Goal: Find specific page/section

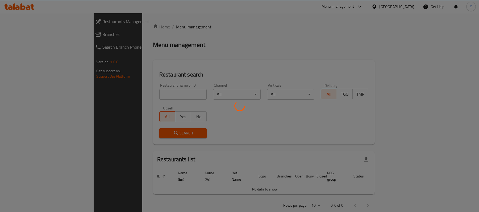
click at [120, 95] on div at bounding box center [239, 106] width 479 height 212
click at [115, 98] on div at bounding box center [239, 106] width 479 height 212
click at [119, 94] on div at bounding box center [239, 106] width 479 height 212
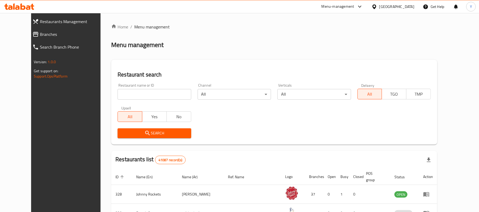
click at [119, 94] on div "Home / Menu management Menu management Restaurant search Restaurant name or ID …" at bounding box center [274, 193] width 326 height 339
click at [119, 94] on input "search" at bounding box center [154, 94] width 73 height 11
paste input "628514"
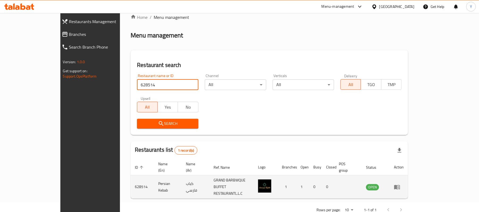
scroll to position [15, 0]
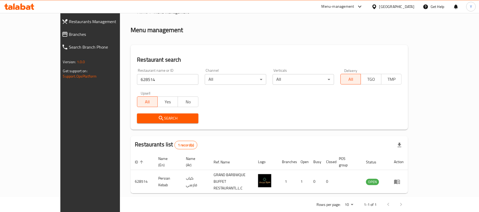
click at [134, 87] on div "Restaurant name or ID 628514 Restaurant name or ID" at bounding box center [168, 76] width 68 height 23
click at [137, 83] on input "628514" at bounding box center [167, 79] width 61 height 11
paste input "24675"
type input "24675"
click button "Search" at bounding box center [167, 119] width 61 height 10
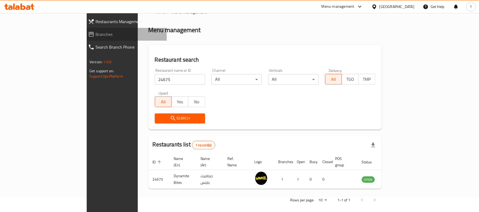
click at [96, 35] on span "Branches" at bounding box center [129, 34] width 67 height 6
